Goal: Task Accomplishment & Management: Manage account settings

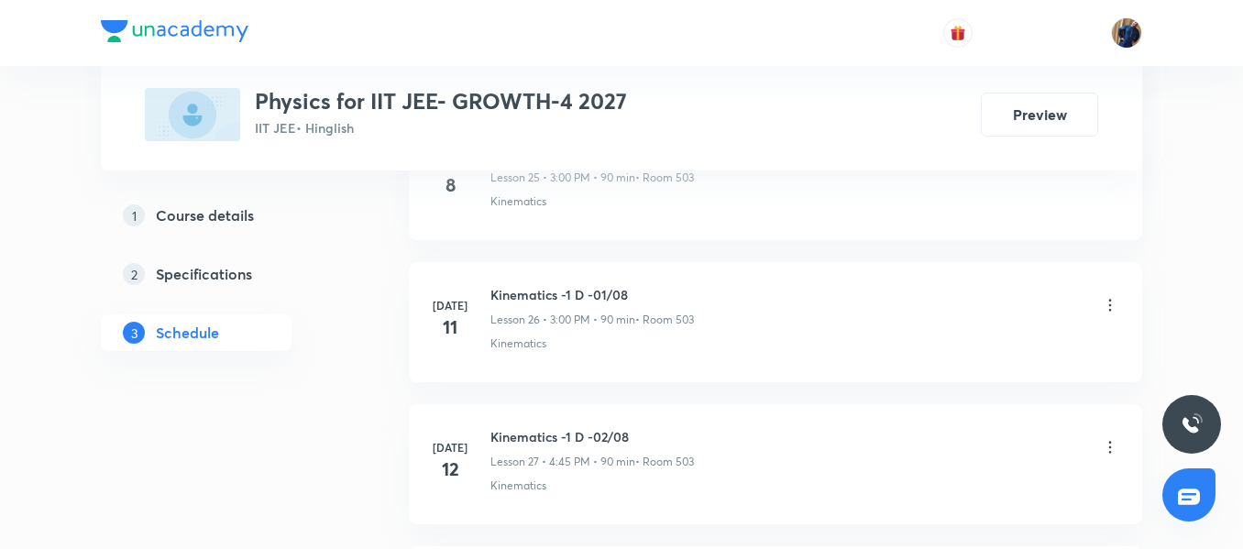
scroll to position [8030, 0]
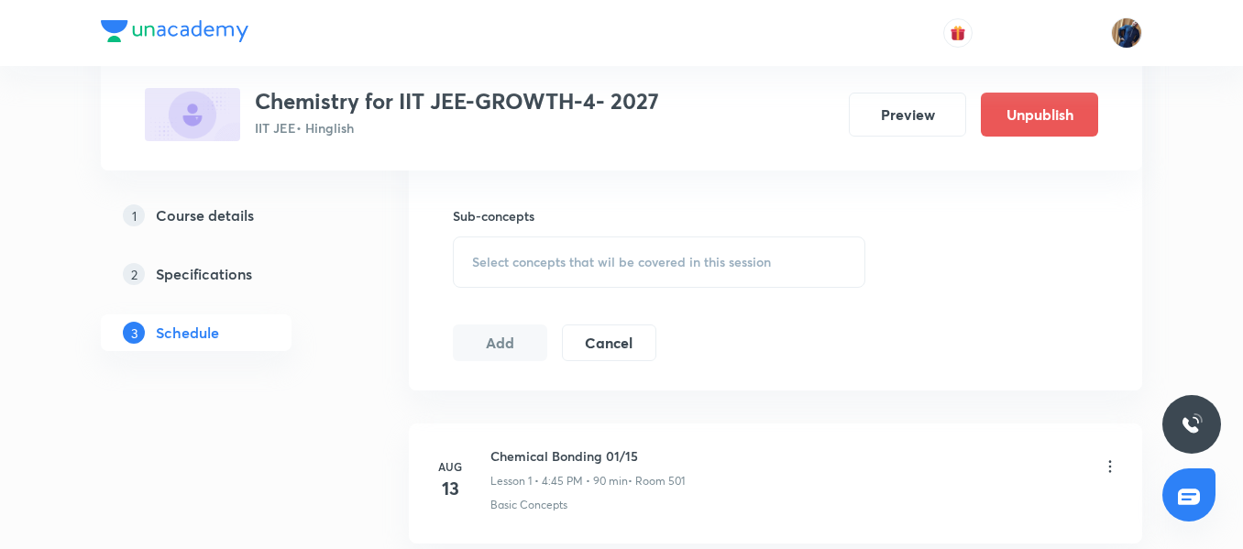
scroll to position [1916, 0]
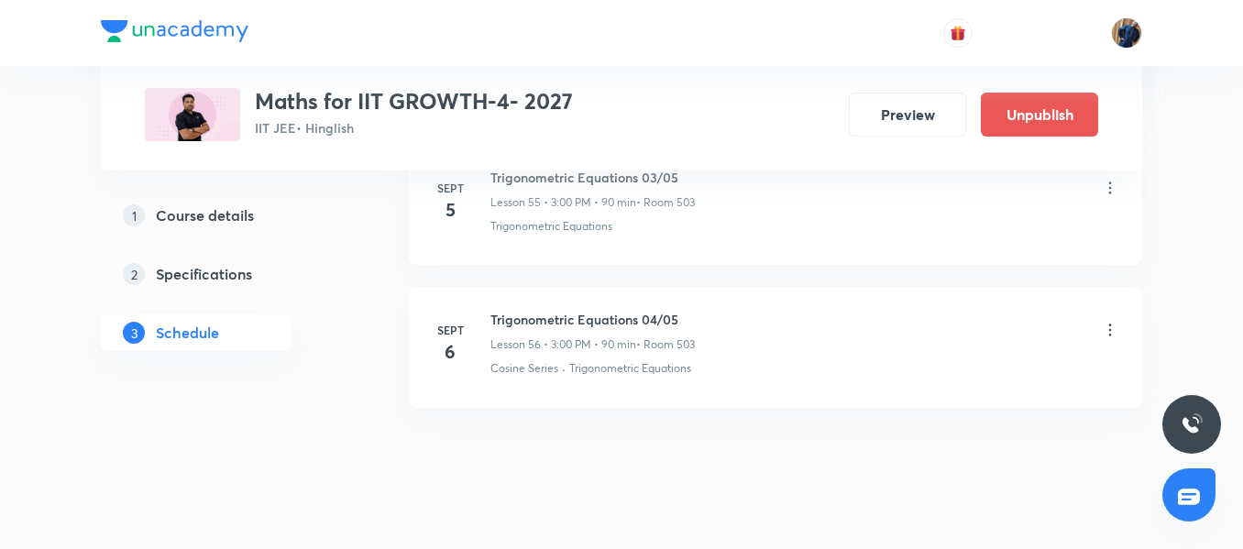
scroll to position [8883, 0]
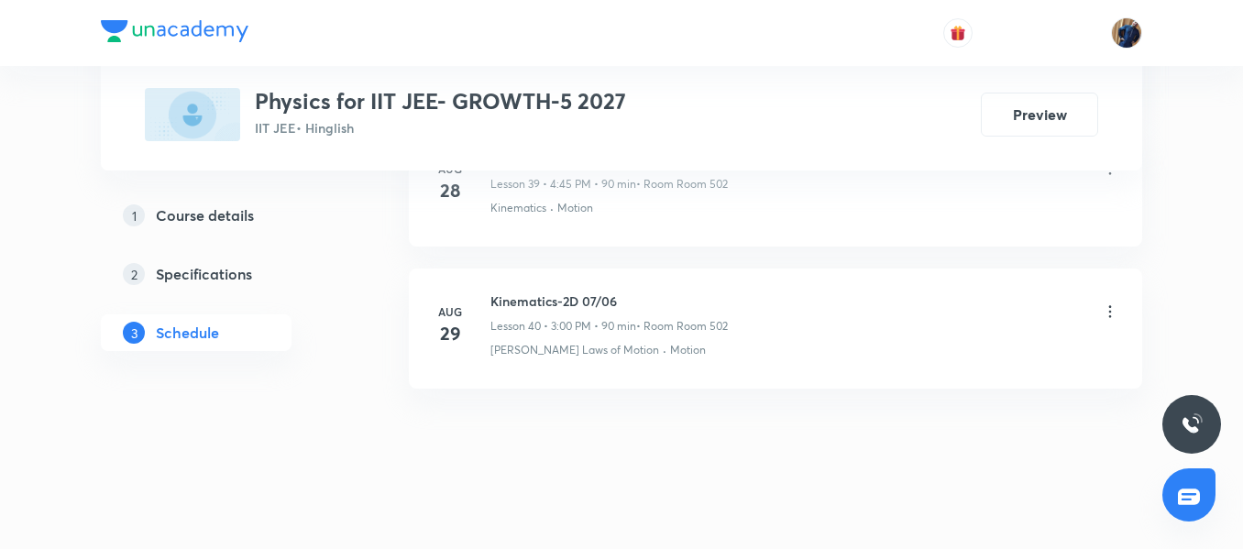
scroll to position [6609, 0]
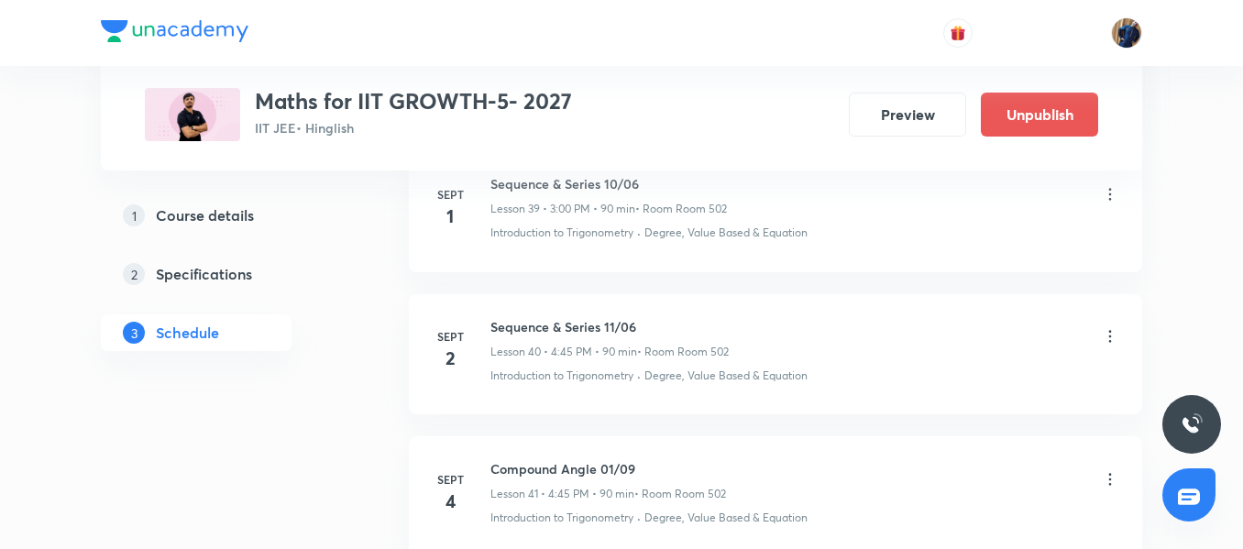
scroll to position [6896, 0]
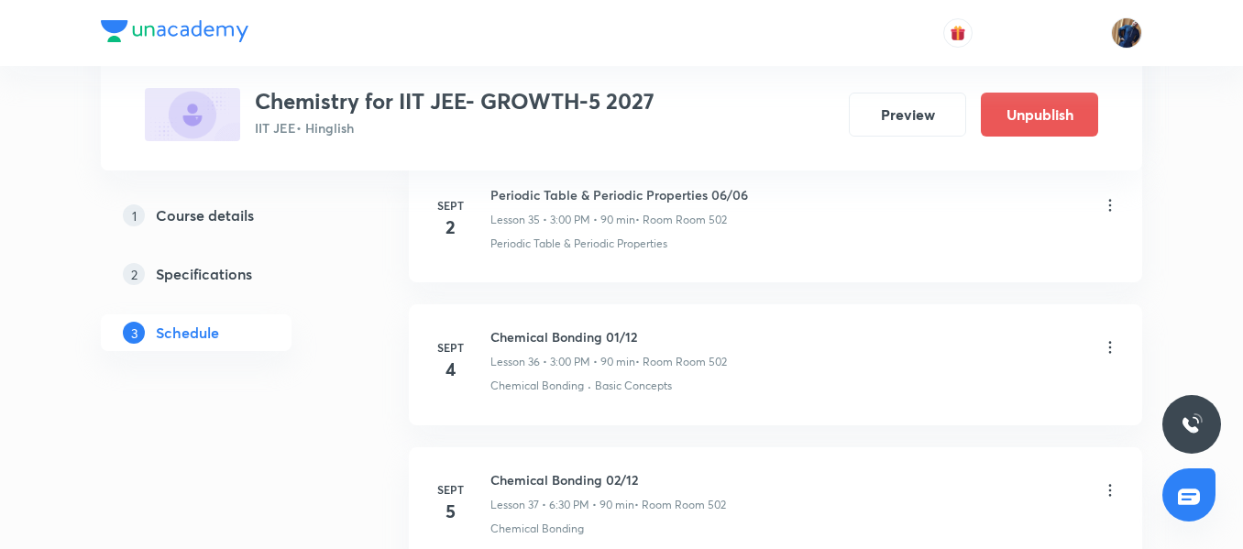
scroll to position [5978, 0]
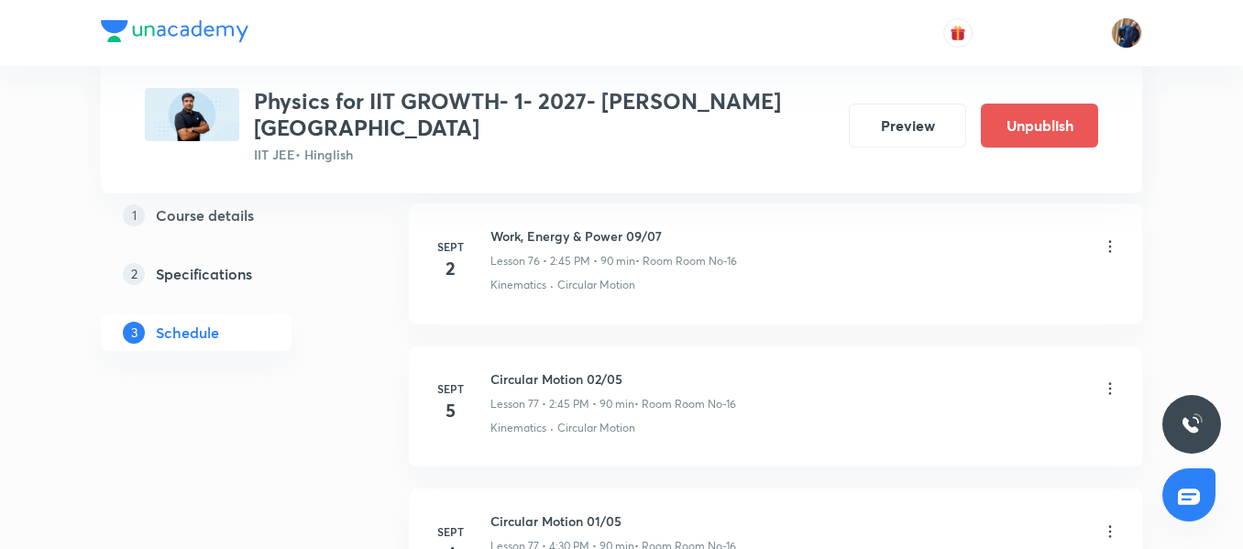
scroll to position [12009, 0]
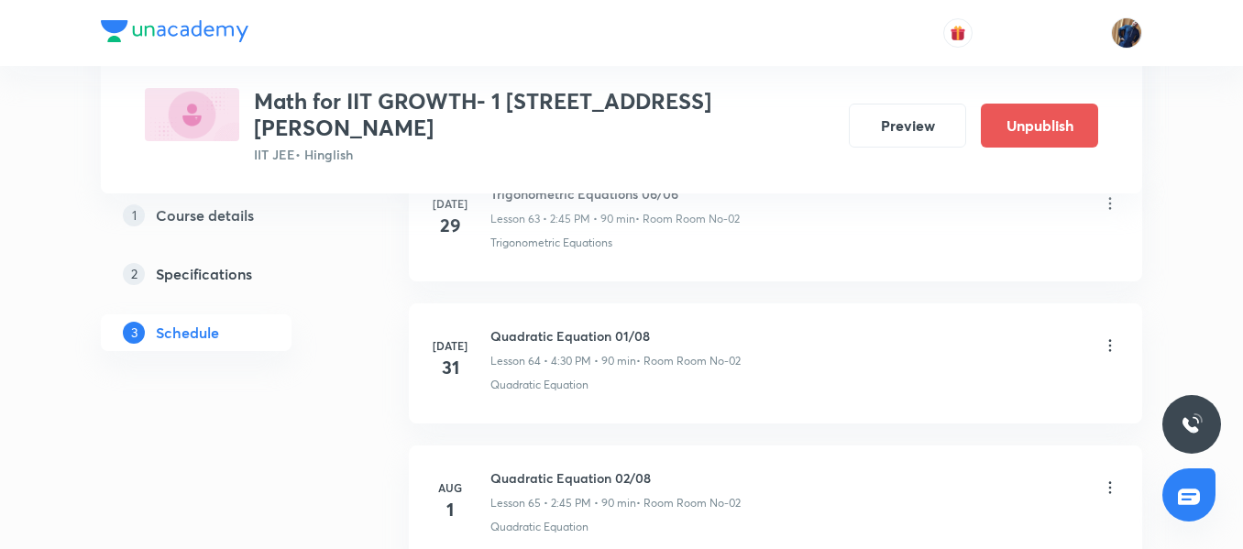
scroll to position [12859, 0]
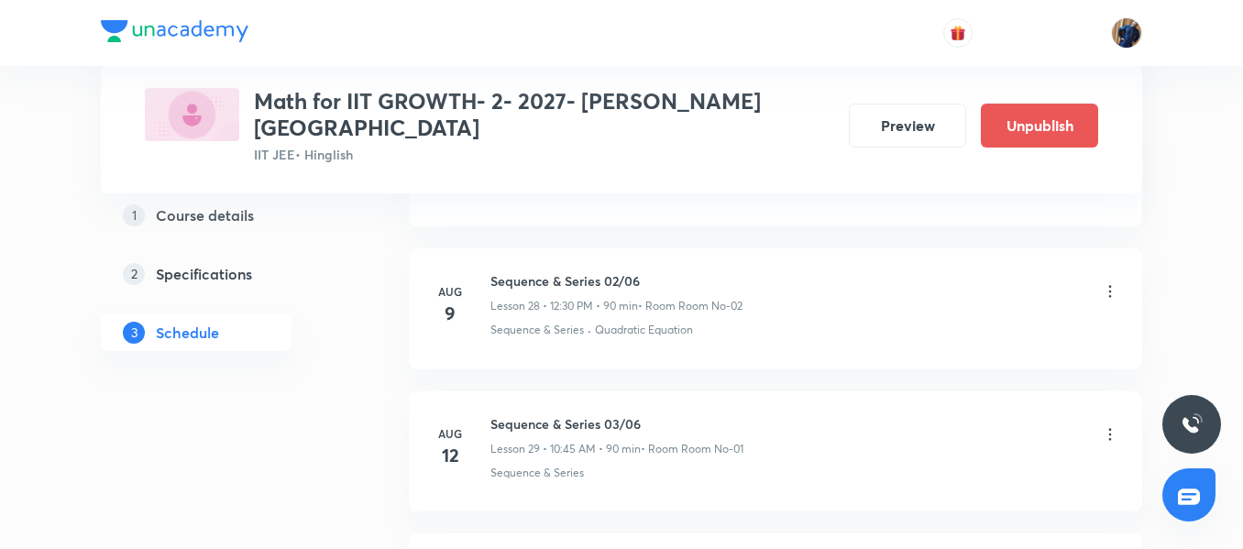
scroll to position [6892, 0]
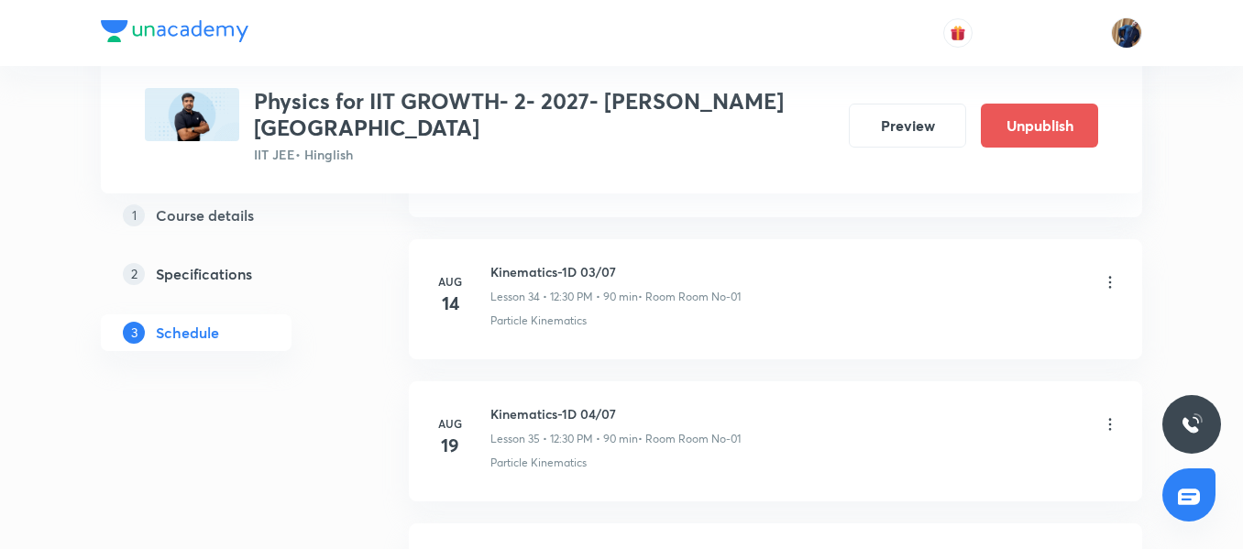
scroll to position [7320, 0]
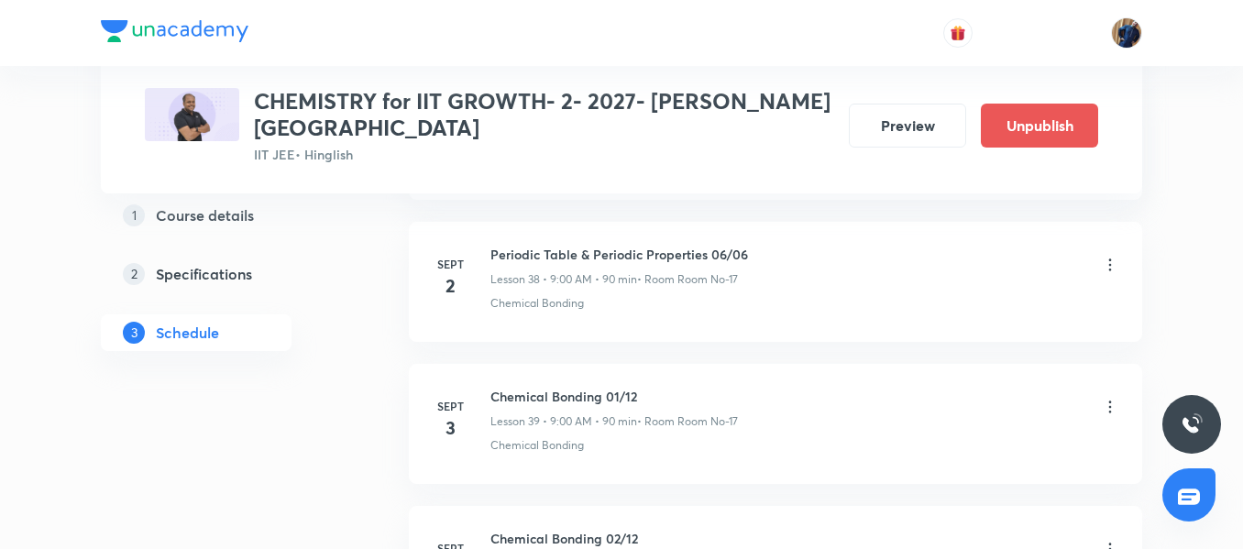
scroll to position [6773, 0]
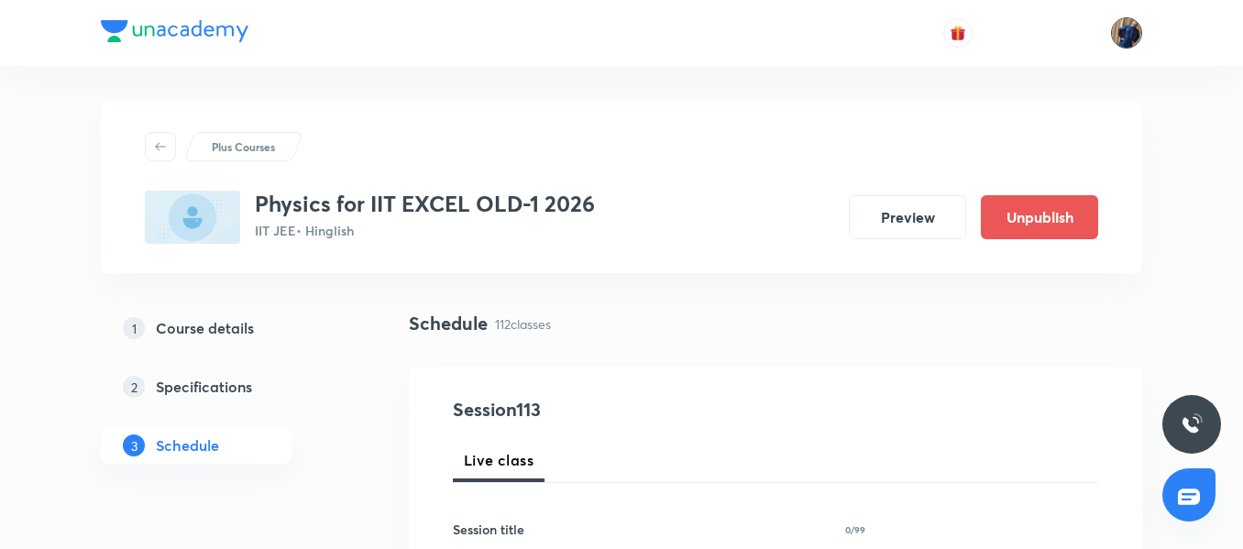
click at [1129, 28] on img at bounding box center [1126, 32] width 31 height 31
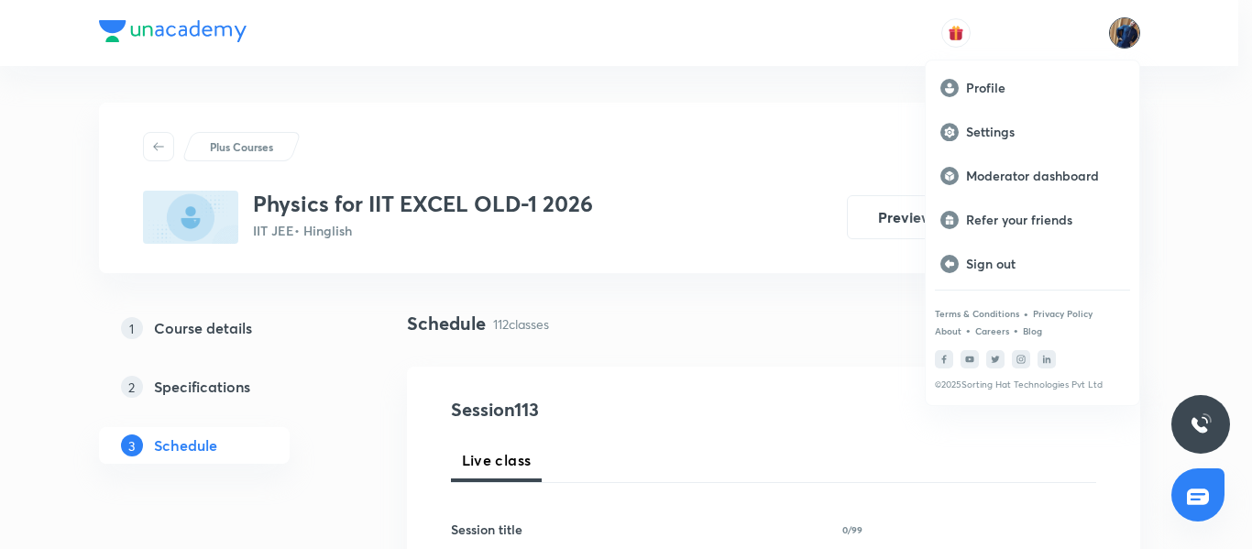
click at [1130, 28] on div at bounding box center [626, 274] width 1252 height 549
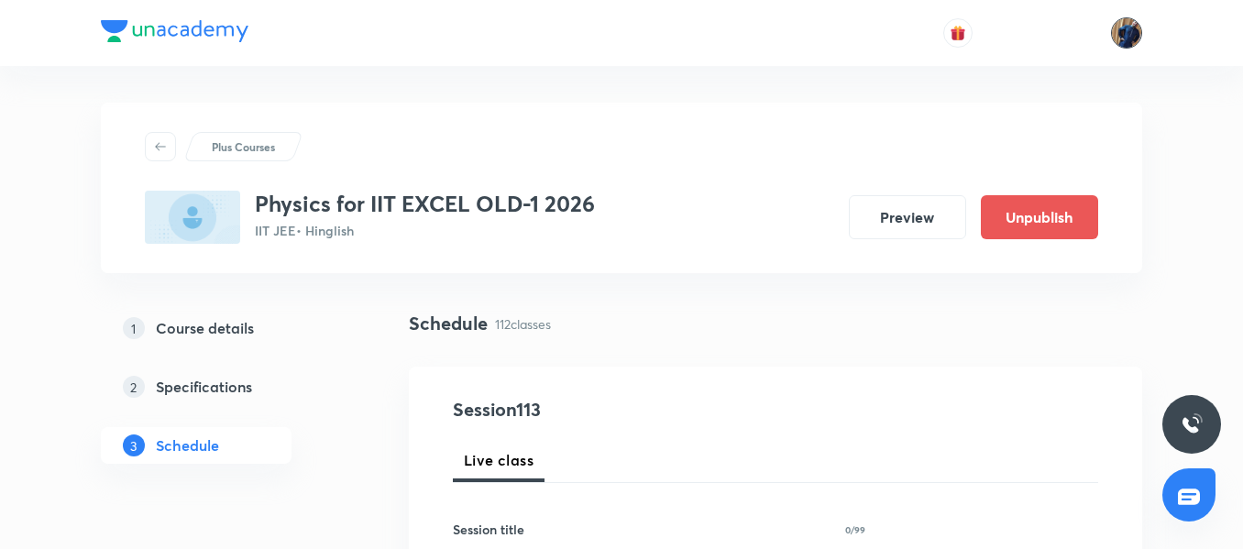
click at [1128, 39] on img at bounding box center [1126, 32] width 31 height 31
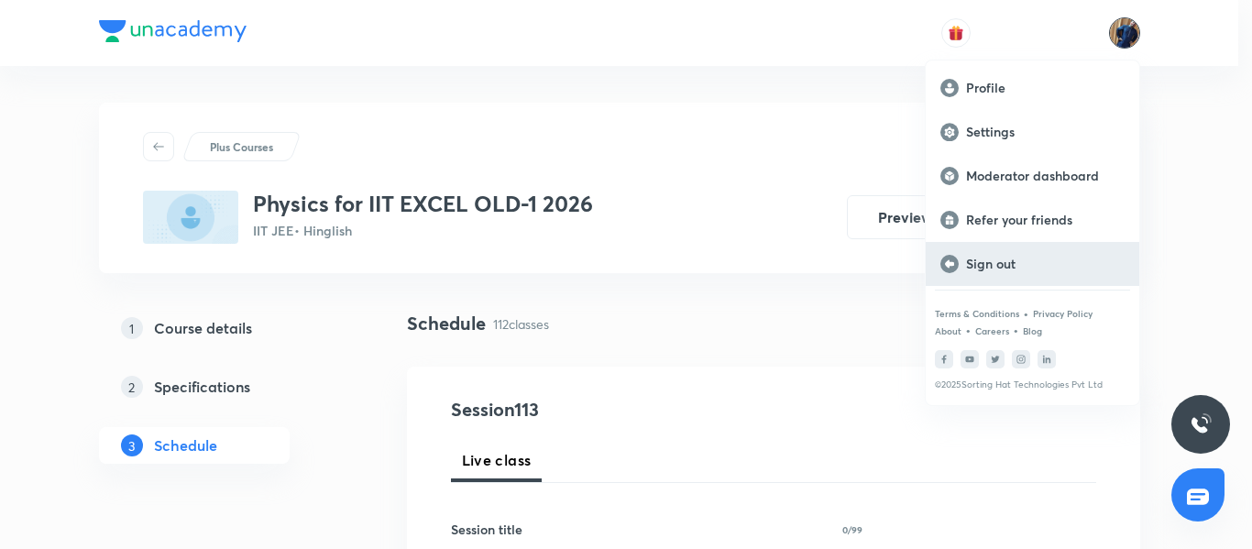
click at [1027, 277] on div "Sign out" at bounding box center [1033, 264] width 214 height 44
